Goal: Transaction & Acquisition: Register for event/course

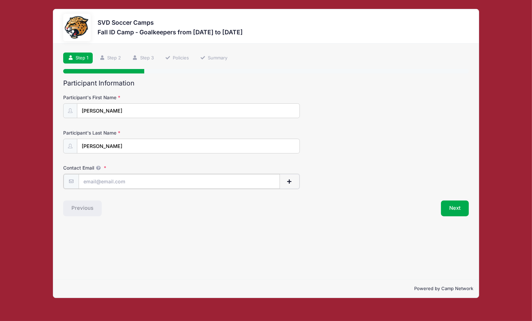
click at [187, 179] on input "Contact Email" at bounding box center [179, 181] width 201 height 15
type input "[EMAIL_ADDRESS][DOMAIN_NAME]"
click at [457, 207] on button "Next" at bounding box center [455, 208] width 28 height 16
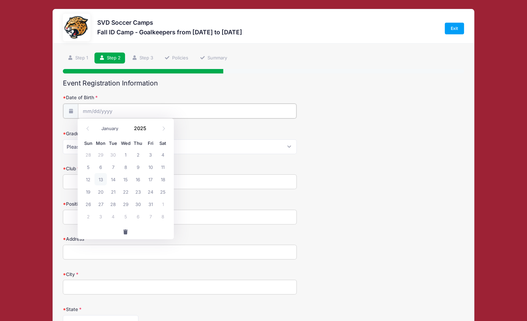
click at [145, 115] on input "Date of Birth" at bounding box center [187, 111] width 218 height 15
click at [88, 127] on icon at bounding box center [88, 129] width 2 height 4
click at [122, 107] on input "Date of Birth" at bounding box center [187, 111] width 218 height 15
drag, startPoint x: 114, startPoint y: 111, endPoint x: 67, endPoint y: 110, distance: 47.4
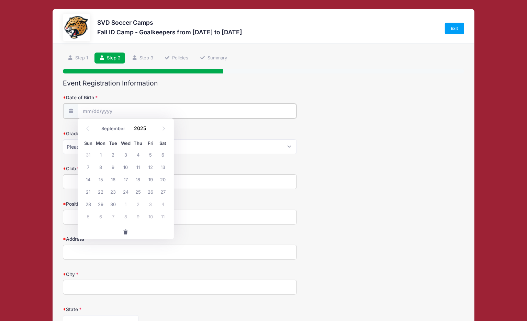
click at [67, 110] on div at bounding box center [180, 110] width 234 height 15
click at [131, 112] on input "Date of Birth" at bounding box center [187, 111] width 218 height 15
click at [127, 111] on input "Date of Birth" at bounding box center [187, 111] width 218 height 15
drag, startPoint x: 127, startPoint y: 111, endPoint x: 85, endPoint y: 110, distance: 41.5
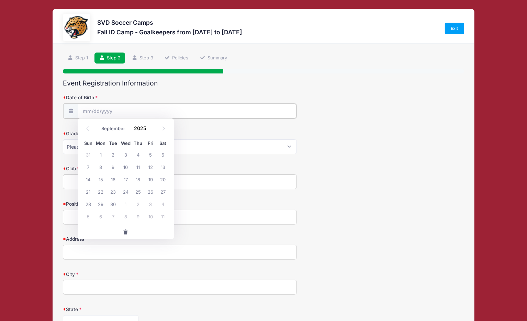
click at [85, 110] on input "Date of Birth" at bounding box center [187, 111] width 218 height 15
click at [89, 129] on icon at bounding box center [87, 128] width 4 height 4
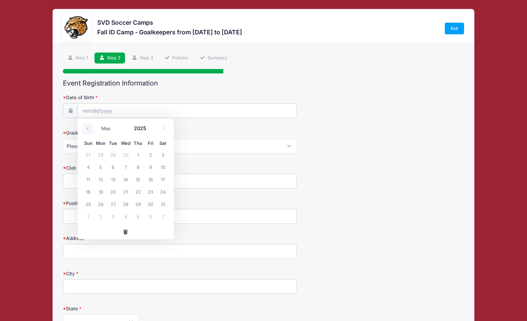
click at [89, 129] on icon at bounding box center [87, 128] width 4 height 4
select select "0"
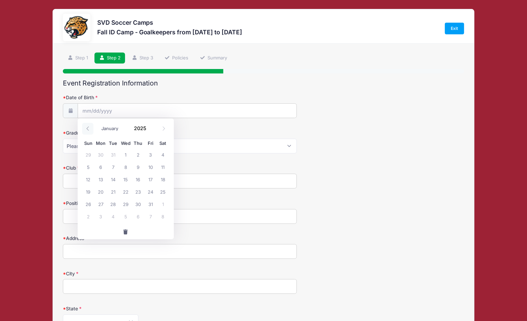
click at [89, 129] on icon at bounding box center [87, 128] width 4 height 4
type input "2024"
click at [89, 129] on icon at bounding box center [87, 128] width 4 height 4
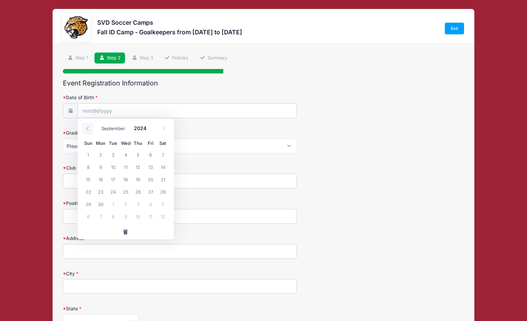
click at [89, 129] on icon at bounding box center [87, 128] width 4 height 4
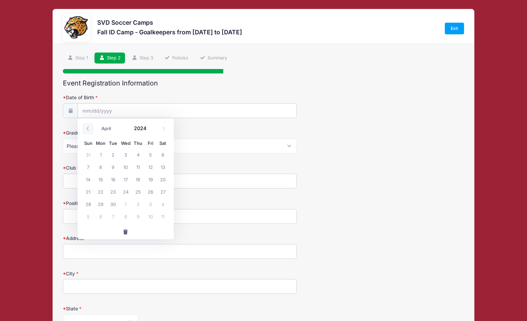
click at [89, 129] on icon at bounding box center [87, 128] width 4 height 4
select select "0"
click at [89, 129] on icon at bounding box center [87, 128] width 4 height 4
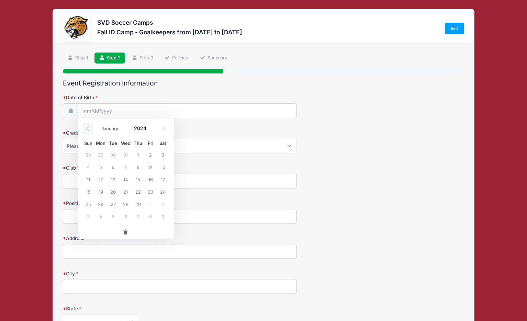
type input "2023"
click at [89, 129] on icon at bounding box center [87, 128] width 4 height 4
click at [88, 129] on icon at bounding box center [87, 128] width 4 height 4
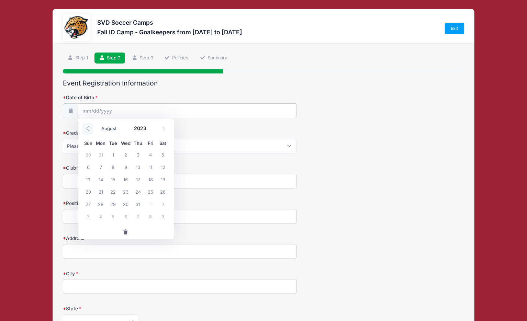
click at [88, 129] on icon at bounding box center [87, 128] width 4 height 4
select select "5"
click at [151, 193] on span "23" at bounding box center [150, 191] width 12 height 12
type input "06/23/2023"
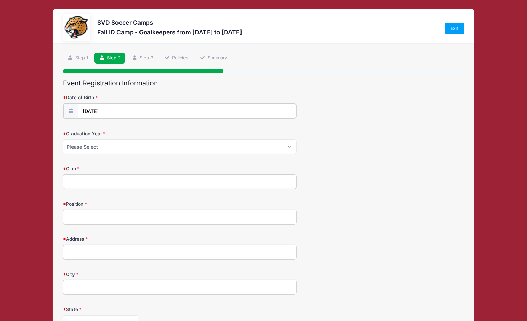
click at [114, 109] on input "06/23/2023" at bounding box center [187, 111] width 218 height 15
drag, startPoint x: 114, startPoint y: 109, endPoint x: 107, endPoint y: 108, distance: 6.5
click at [107, 108] on input "06/23/2023" at bounding box center [187, 111] width 218 height 15
drag, startPoint x: 107, startPoint y: 108, endPoint x: 88, endPoint y: 128, distance: 27.7
click at [88, 128] on icon at bounding box center [87, 128] width 4 height 4
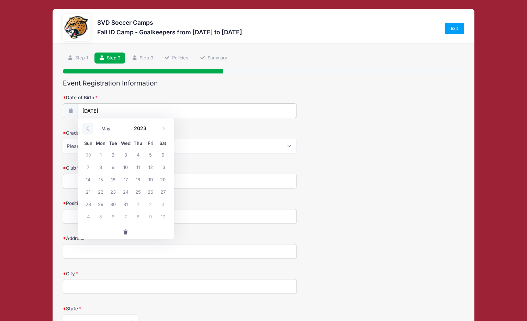
click at [88, 128] on icon at bounding box center [87, 128] width 4 height 4
select select "0"
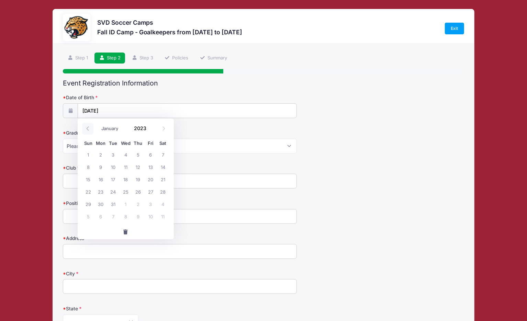
click at [88, 128] on icon at bounding box center [87, 128] width 4 height 4
type input "2022"
click at [88, 128] on icon at bounding box center [87, 128] width 4 height 4
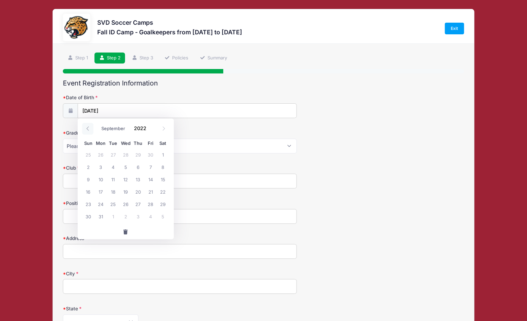
click at [88, 128] on icon at bounding box center [87, 128] width 4 height 4
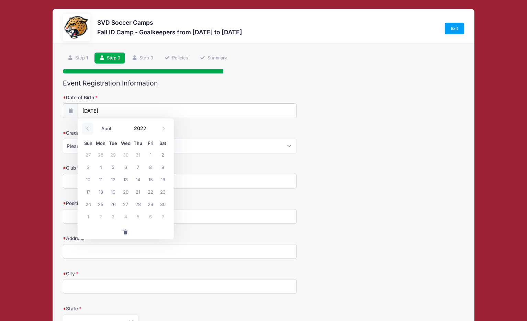
click at [88, 128] on icon at bounding box center [87, 128] width 4 height 4
select select "0"
click at [88, 128] on icon at bounding box center [87, 128] width 4 height 4
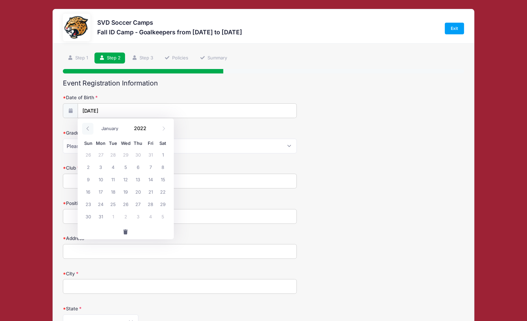
type input "2021"
click at [88, 128] on icon at bounding box center [87, 128] width 4 height 4
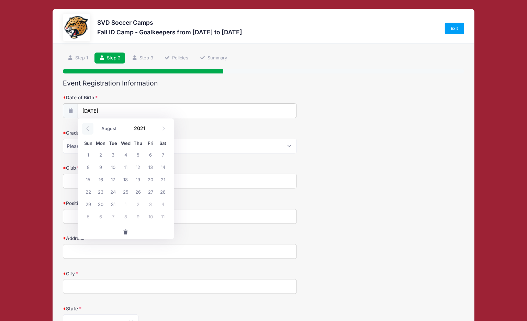
click at [88, 128] on icon at bounding box center [87, 128] width 4 height 4
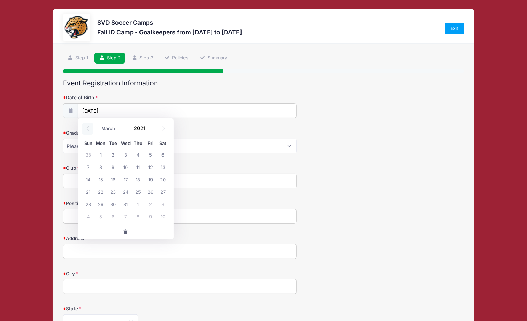
click at [88, 128] on icon at bounding box center [87, 128] width 4 height 4
select select "0"
click at [88, 128] on icon at bounding box center [87, 128] width 4 height 4
type input "2020"
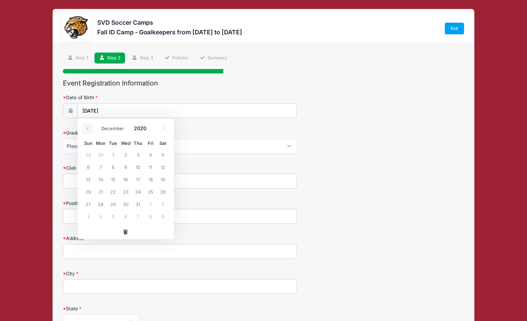
click at [88, 128] on icon at bounding box center [87, 128] width 4 height 4
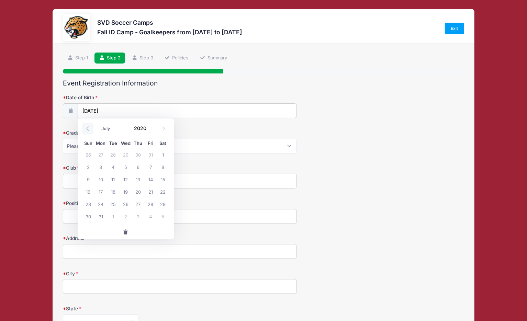
click at [88, 128] on icon at bounding box center [87, 128] width 4 height 4
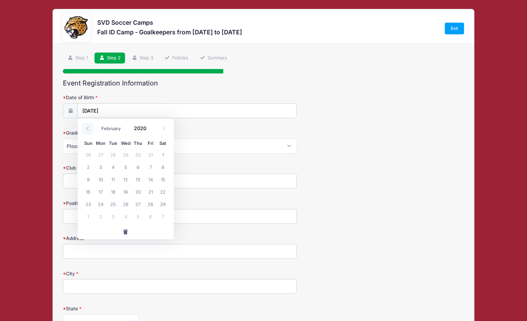
click at [88, 128] on icon at bounding box center [87, 128] width 4 height 4
select select "0"
click at [88, 128] on icon at bounding box center [87, 128] width 4 height 4
type input "2019"
click at [88, 128] on icon at bounding box center [87, 128] width 4 height 4
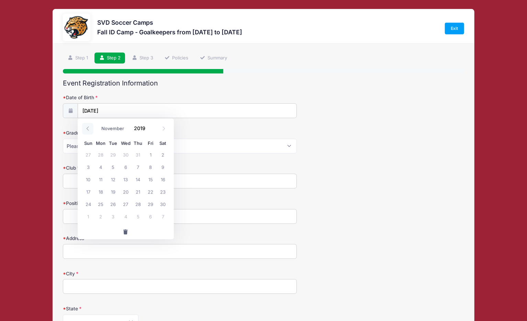
click at [88, 128] on icon at bounding box center [87, 128] width 4 height 4
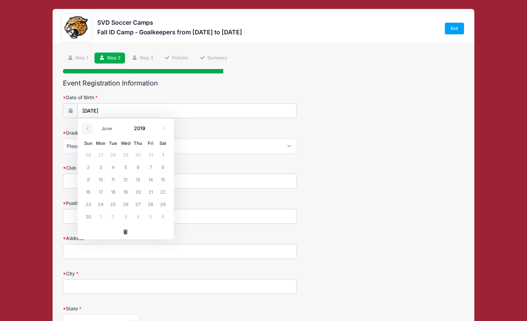
click at [88, 128] on icon at bounding box center [87, 128] width 4 height 4
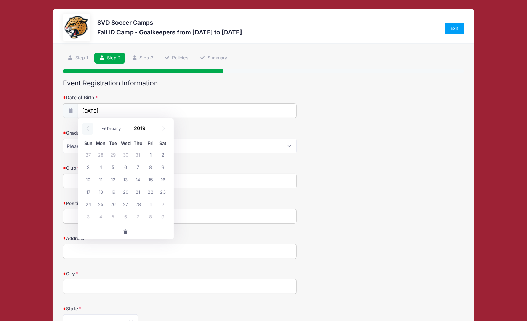
select select "0"
click at [88, 128] on icon at bounding box center [87, 128] width 4 height 4
type input "2018"
click at [88, 128] on icon at bounding box center [87, 128] width 4 height 4
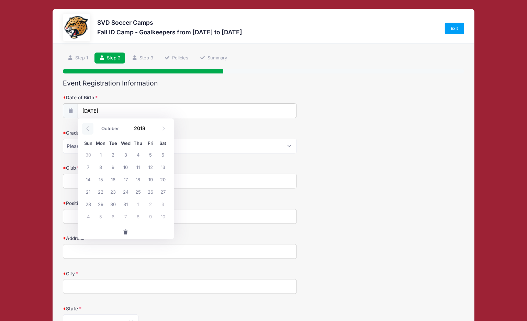
click at [88, 128] on icon at bounding box center [87, 128] width 4 height 4
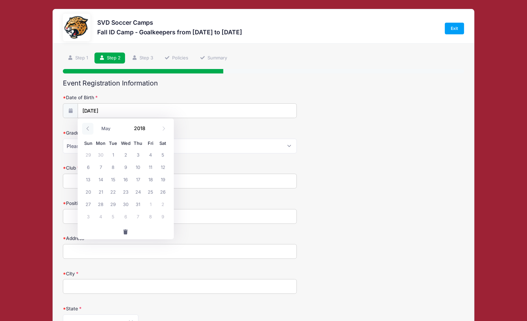
click at [88, 128] on icon at bounding box center [87, 128] width 4 height 4
select select "0"
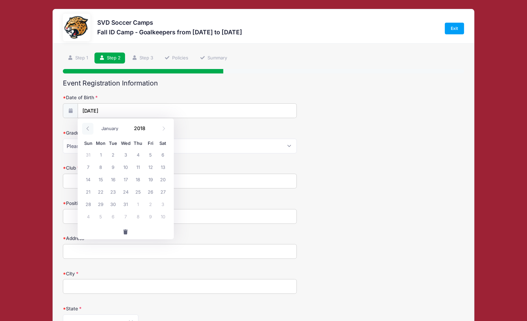
click at [88, 128] on icon at bounding box center [87, 128] width 4 height 4
type input "2017"
click at [88, 128] on icon at bounding box center [87, 128] width 4 height 4
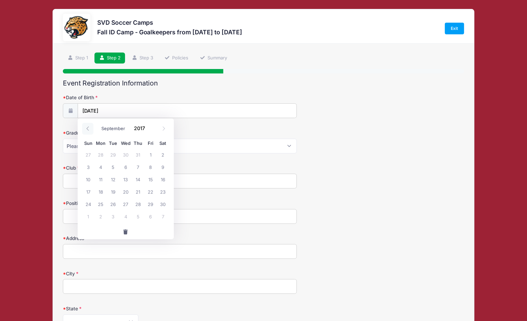
click at [88, 128] on icon at bounding box center [87, 128] width 4 height 4
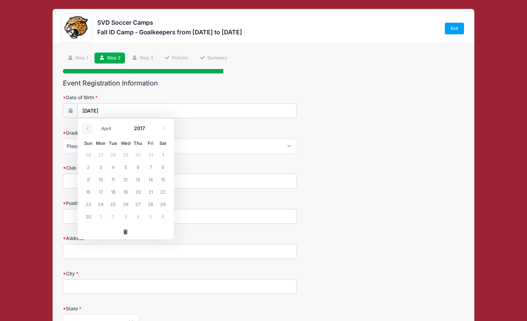
click at [88, 128] on icon at bounding box center [87, 128] width 4 height 4
select select "0"
click at [88, 128] on icon at bounding box center [87, 128] width 4 height 4
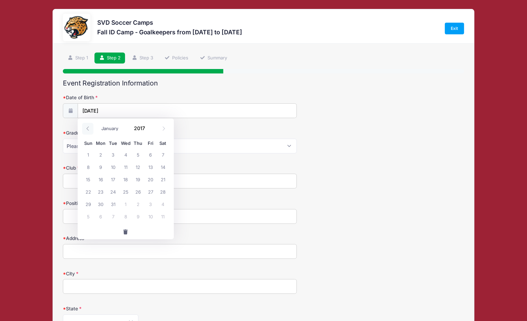
type input "2016"
click at [88, 128] on icon at bounding box center [87, 128] width 4 height 4
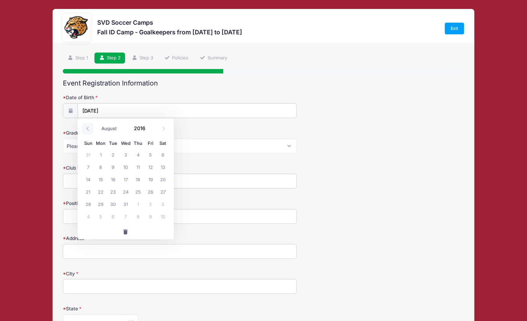
click at [88, 128] on icon at bounding box center [87, 128] width 4 height 4
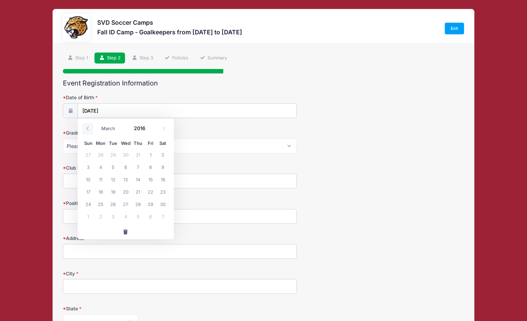
click at [88, 128] on icon at bounding box center [87, 128] width 4 height 4
select select "0"
click at [88, 128] on icon at bounding box center [87, 128] width 4 height 4
type input "2015"
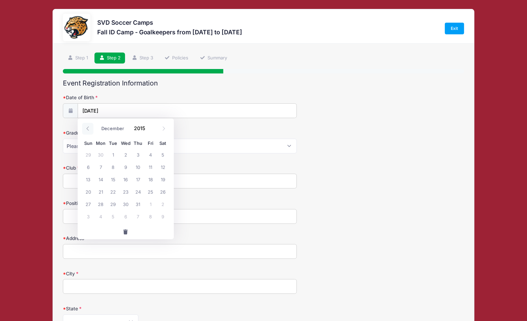
click at [88, 128] on icon at bounding box center [87, 128] width 4 height 4
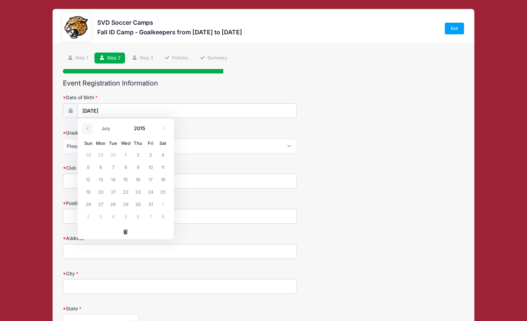
click at [88, 128] on icon at bounding box center [87, 128] width 4 height 4
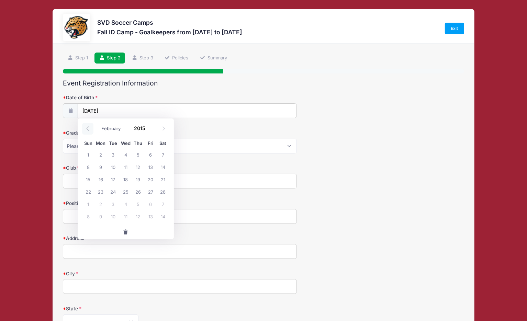
click at [88, 128] on icon at bounding box center [87, 128] width 4 height 4
select select "0"
click at [88, 128] on icon at bounding box center [87, 128] width 4 height 4
type input "2014"
click at [88, 128] on icon at bounding box center [87, 128] width 4 height 4
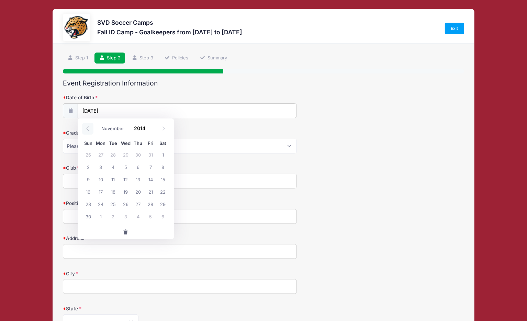
click at [88, 128] on icon at bounding box center [87, 128] width 4 height 4
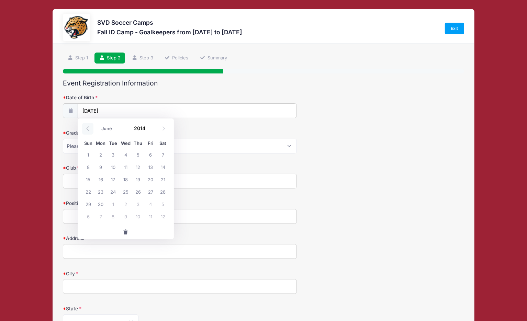
click at [88, 128] on icon at bounding box center [87, 128] width 4 height 4
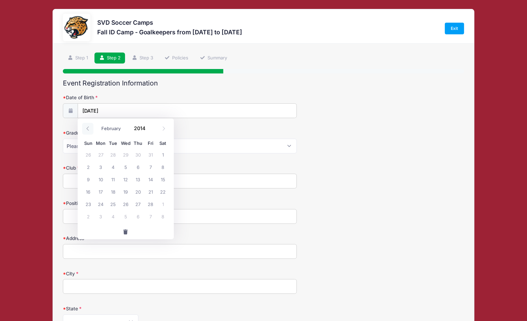
select select "0"
click at [88, 128] on icon at bounding box center [87, 128] width 4 height 4
type input "2013"
click at [88, 128] on icon at bounding box center [87, 128] width 4 height 4
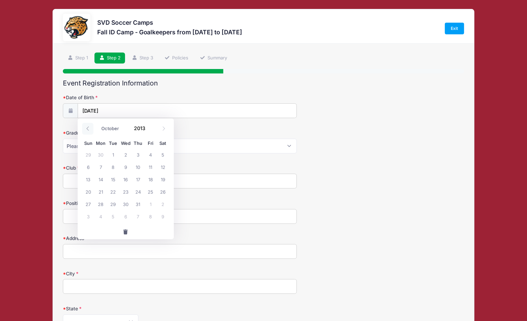
click at [88, 128] on icon at bounding box center [87, 128] width 4 height 4
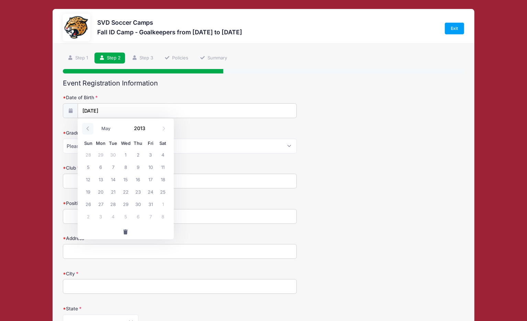
click at [88, 128] on icon at bounding box center [87, 128] width 4 height 4
select select "0"
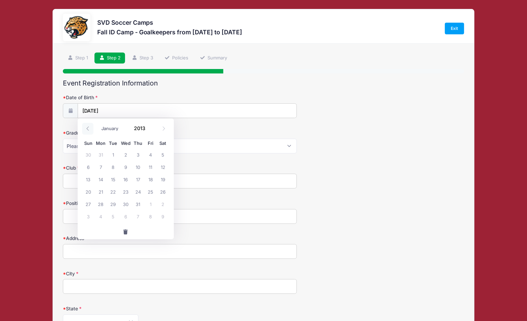
click at [88, 128] on icon at bounding box center [87, 128] width 4 height 4
type input "2012"
click at [88, 128] on icon at bounding box center [87, 128] width 4 height 4
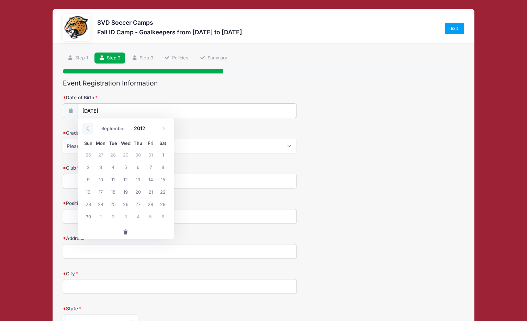
click at [88, 128] on icon at bounding box center [87, 128] width 4 height 4
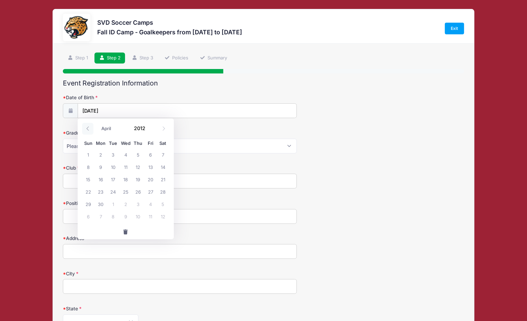
click at [88, 128] on icon at bounding box center [87, 128] width 4 height 4
select select "0"
click at [88, 128] on icon at bounding box center [87, 128] width 4 height 4
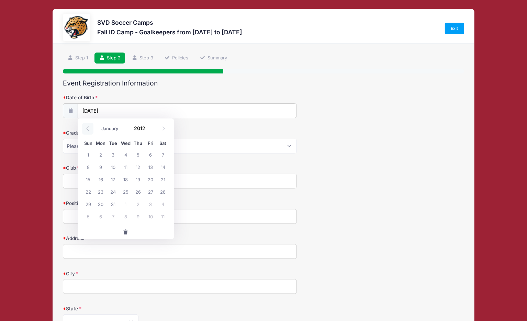
type input "2011"
click at [88, 128] on icon at bounding box center [87, 128] width 4 height 4
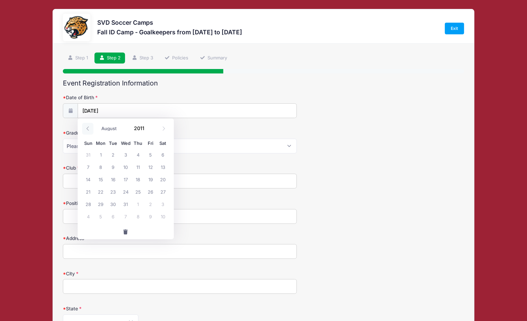
click at [88, 128] on icon at bounding box center [87, 128] width 4 height 4
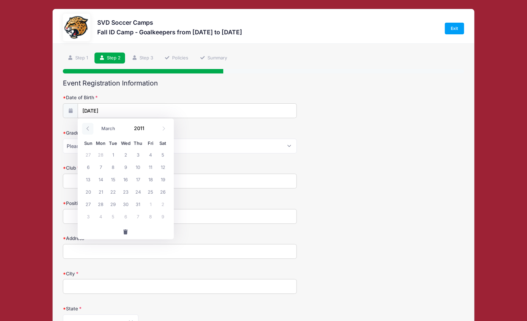
click at [88, 128] on icon at bounding box center [87, 128] width 4 height 4
select select "0"
click at [88, 128] on icon at bounding box center [87, 128] width 4 height 4
type input "2010"
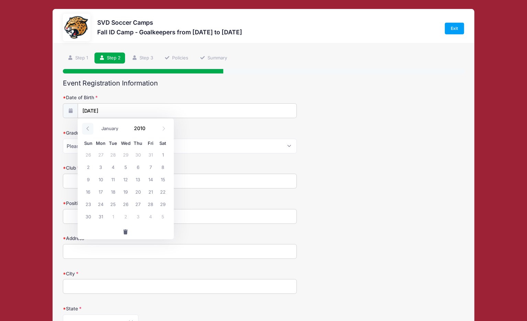
click at [88, 128] on icon at bounding box center [87, 128] width 4 height 4
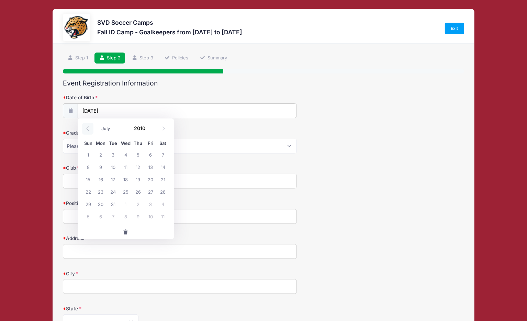
click at [88, 128] on icon at bounding box center [87, 128] width 4 height 4
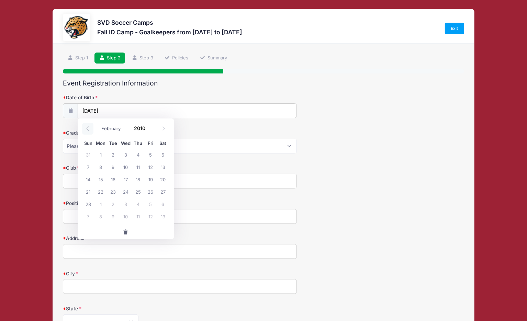
click at [88, 128] on icon at bounding box center [87, 128] width 4 height 4
select select "0"
click at [88, 128] on icon at bounding box center [87, 128] width 4 height 4
type input "2009"
click at [88, 128] on icon at bounding box center [87, 128] width 4 height 4
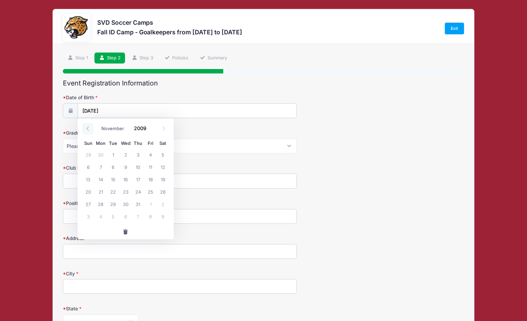
click at [88, 128] on icon at bounding box center [87, 128] width 4 height 4
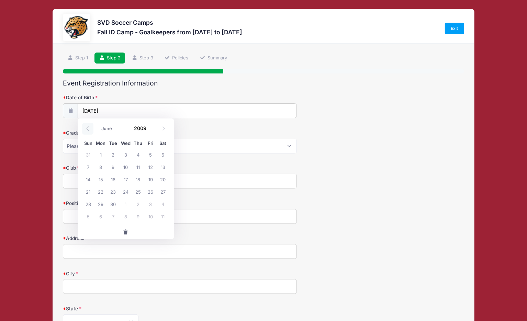
click at [88, 128] on icon at bounding box center [87, 128] width 4 height 4
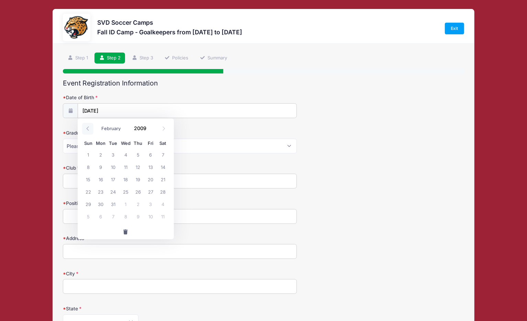
select select "0"
click at [88, 128] on icon at bounding box center [87, 128] width 4 height 4
type input "2008"
click at [88, 128] on icon at bounding box center [87, 128] width 4 height 4
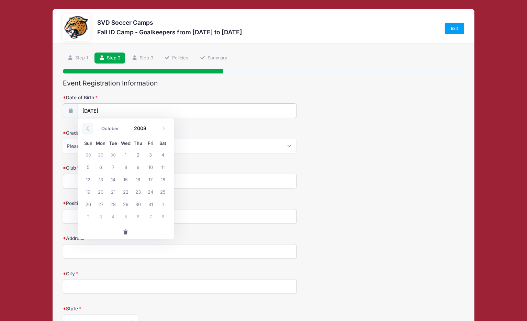
click at [88, 128] on icon at bounding box center [87, 128] width 4 height 4
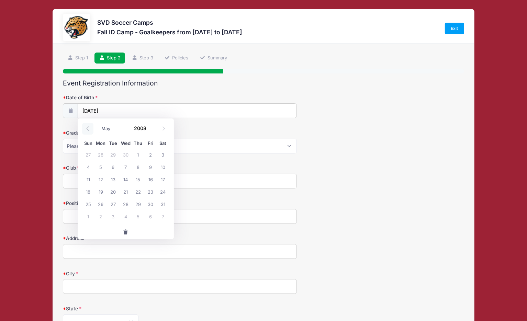
click at [88, 128] on icon at bounding box center [87, 128] width 4 height 4
select select "0"
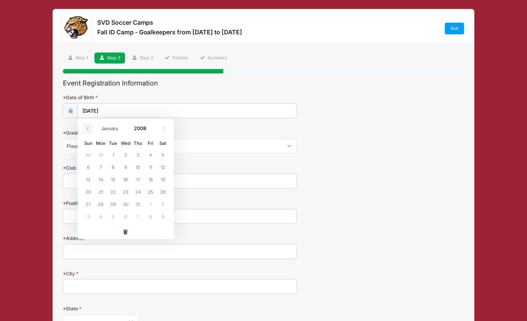
click at [88, 128] on icon at bounding box center [87, 128] width 4 height 4
type input "2007"
click at [88, 128] on icon at bounding box center [87, 128] width 4 height 4
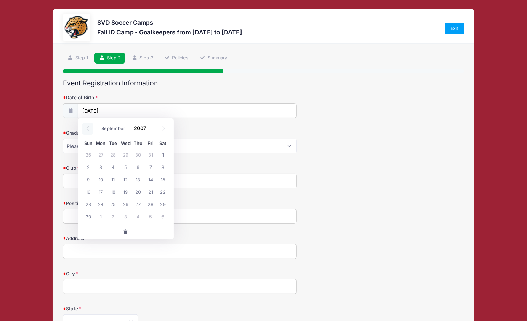
click at [88, 128] on icon at bounding box center [87, 128] width 4 height 4
select select "5"
click at [164, 193] on span "23" at bounding box center [163, 191] width 12 height 12
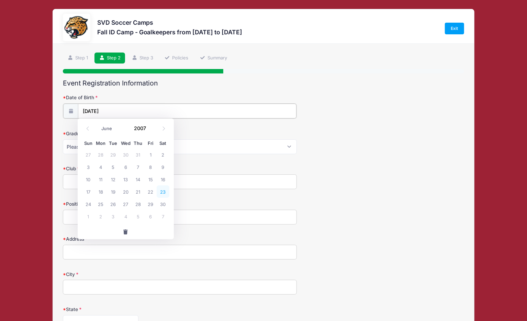
type input "06/23/2007"
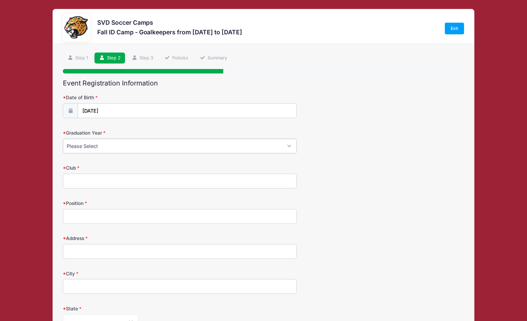
click at [125, 145] on select "Please Select 2024 2025 2026 2027 2028 2029" at bounding box center [180, 146] width 234 height 15
select select "2026"
click at [63, 139] on select "Please Select 2024 2025 2026 2027 2028 2029" at bounding box center [180, 146] width 234 height 15
click at [122, 181] on input "Club" at bounding box center [180, 181] width 234 height 15
type input "Hoosier FC 07 Wolves"
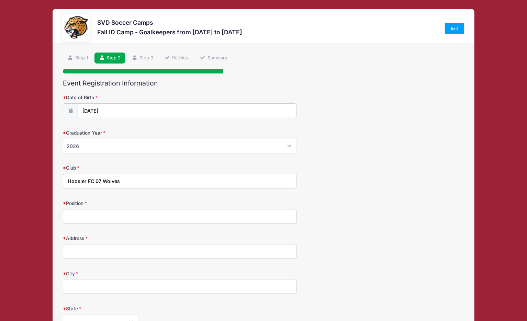
click at [118, 209] on input "Position" at bounding box center [180, 216] width 234 height 15
type input "GK"
click at [122, 252] on input "Address" at bounding box center [180, 251] width 234 height 15
type input "6502 Braemar Ave N"
type input "Indianapolis (IND)"
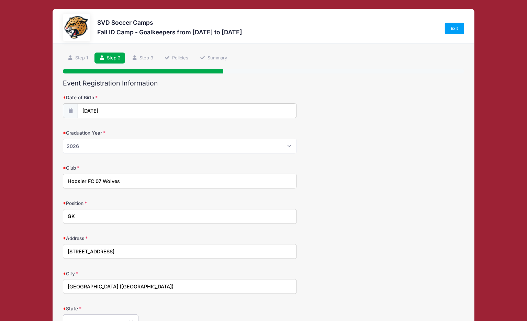
select select "IN"
type input "46062"
click at [149, 247] on input "6502 Braemar Ave N" at bounding box center [180, 251] width 234 height 15
click at [150, 287] on input "Indianapolis (IND)" at bounding box center [180, 286] width 234 height 15
drag, startPoint x: 150, startPoint y: 287, endPoint x: 42, endPoint y: 275, distance: 109.5
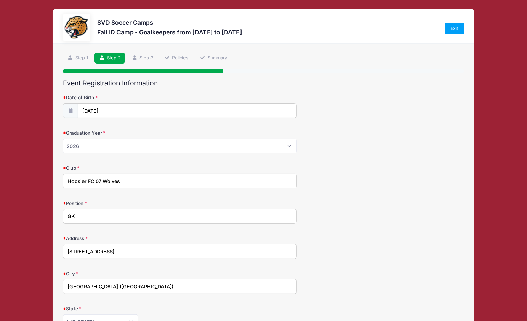
click at [42, 275] on div "SVD Soccer Camps Fall ID Camp - Goalkeepers from 11/02 to 11/02/2025 Exit Step …" at bounding box center [263, 278] width 506 height 557
type input "Noblesville"
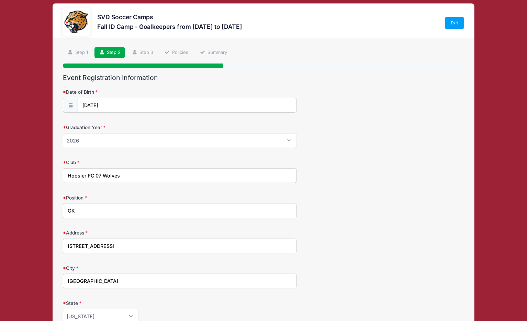
scroll to position [194, 0]
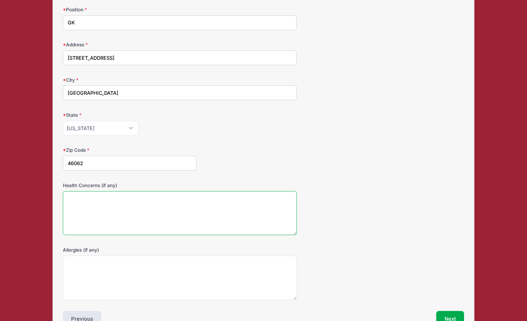
click at [124, 216] on textarea "Health Concerns (if any)" at bounding box center [180, 213] width 234 height 44
type textarea "NA"
click at [108, 273] on textarea "Allergies (if any)" at bounding box center [180, 278] width 234 height 44
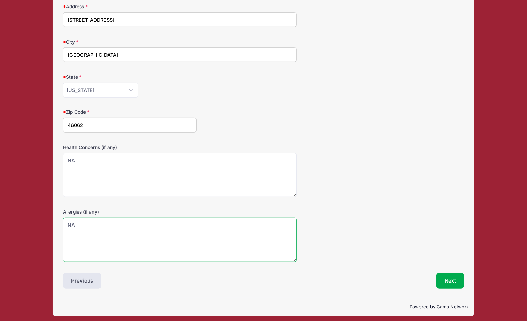
scroll to position [232, 0]
type textarea "NA"
click at [451, 278] on button "Next" at bounding box center [450, 281] width 28 height 16
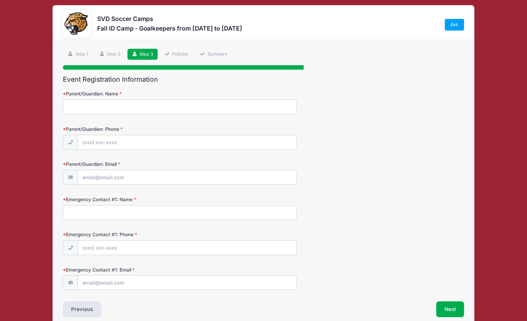
scroll to position [0, 0]
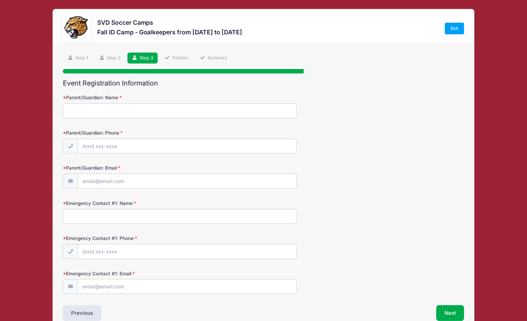
click at [154, 110] on input "Parent/Guardian: Name" at bounding box center [180, 110] width 234 height 15
click at [120, 146] on input "Parent/Guardian: Phone" at bounding box center [187, 146] width 218 height 15
drag, startPoint x: 106, startPoint y: 108, endPoint x: 33, endPoint y: 114, distance: 73.7
click at [33, 114] on div "SVD Soccer Camps Fall ID Camp - Goalkeepers from 11/02 to 11/02/2025 Exit Step …" at bounding box center [263, 178] width 506 height 357
type input "g"
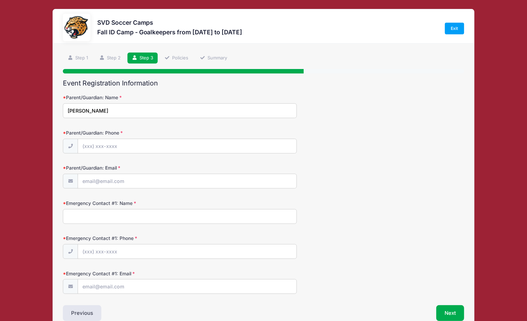
type input "Gretchen Miller"
click at [88, 146] on input "Parent/Guardian: Phone" at bounding box center [187, 146] width 218 height 15
type input "(602) 295-4777"
click at [121, 182] on input "Parent/Guardian: Email" at bounding box center [187, 181] width 218 height 15
type input "gsmiller720@yahoo.com"
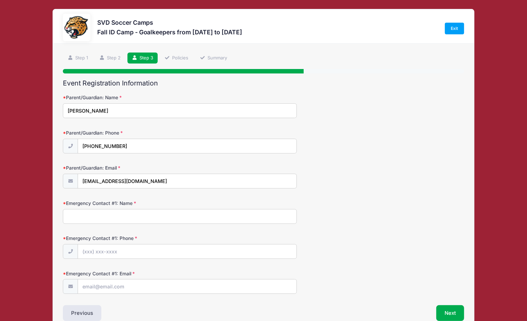
click at [108, 217] on input "Emergency Contact #1: Name" at bounding box center [180, 216] width 234 height 15
type input "Liz Young"
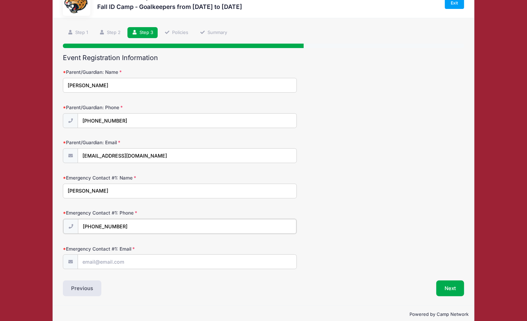
scroll to position [34, 0]
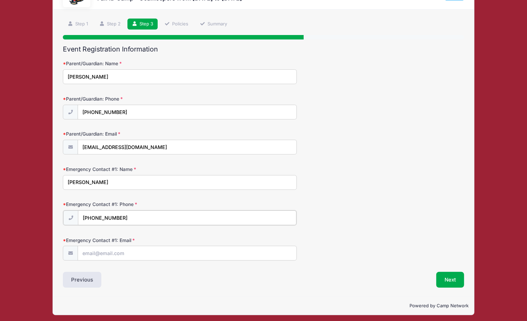
type input "(765) 336-9685"
click at [128, 251] on input "Emergency Contact #1: Email" at bounding box center [187, 252] width 218 height 15
type input "elizpowell@gmail.com"
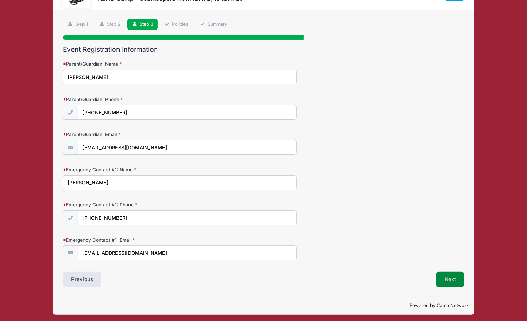
click at [446, 275] on button "Next" at bounding box center [450, 280] width 28 height 16
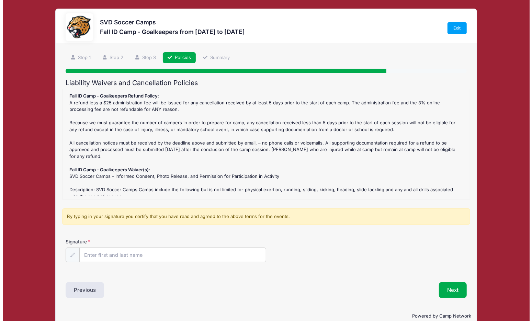
scroll to position [0, 0]
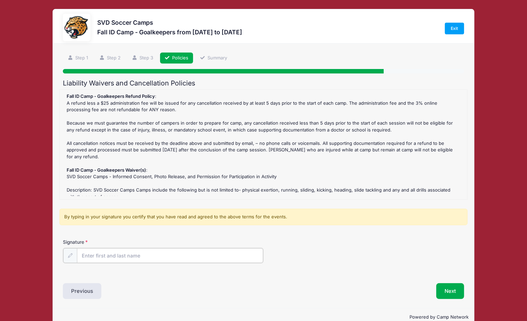
click at [117, 254] on input "Signature" at bounding box center [170, 255] width 186 height 15
type input "Andrew Miller"
click at [455, 288] on button "Next" at bounding box center [450, 291] width 28 height 16
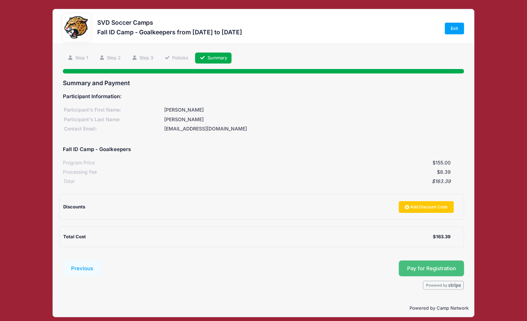
click at [427, 269] on button "Pay for Registration" at bounding box center [431, 269] width 65 height 16
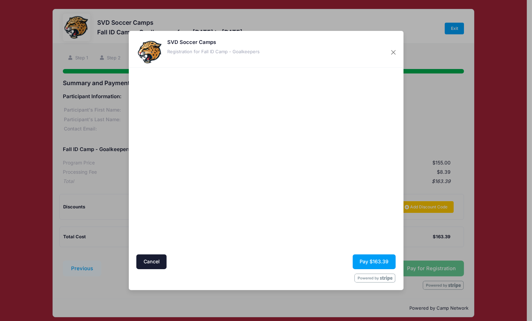
click at [275, 206] on div at bounding box center [332, 161] width 126 height 180
click at [386, 260] on button "Pay $163.39" at bounding box center [374, 261] width 43 height 15
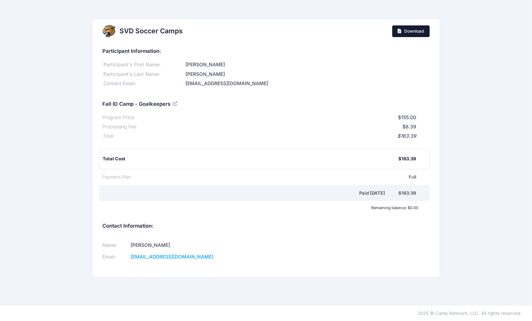
click at [427, 32] on link "Download" at bounding box center [410, 31] width 37 height 12
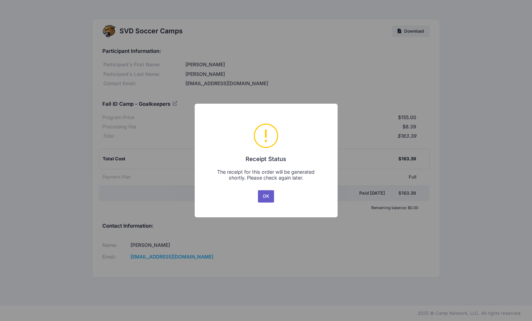
click at [265, 197] on button "OK" at bounding box center [266, 196] width 16 height 12
